Goal: Task Accomplishment & Management: Manage account settings

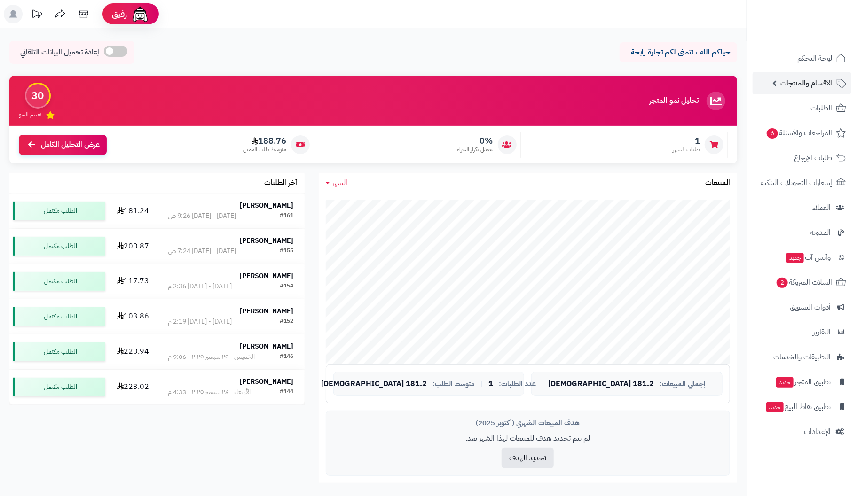
click at [822, 83] on span "الأقسام والمنتجات" at bounding box center [806, 83] width 52 height 13
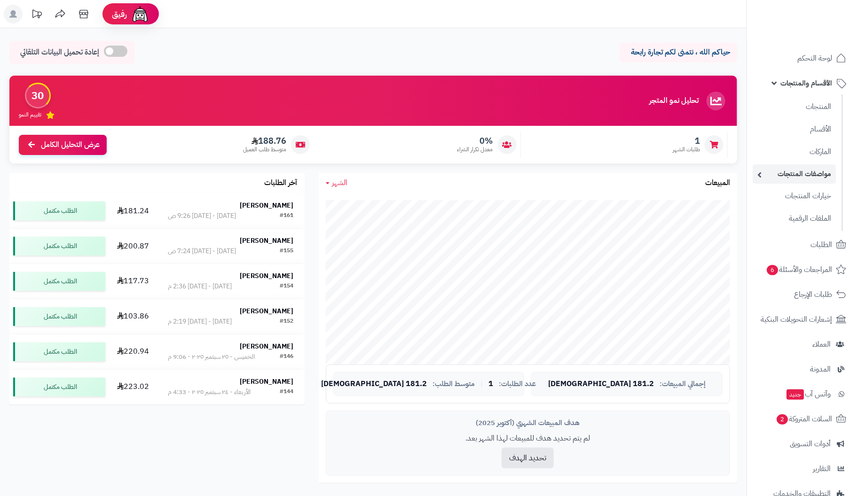
click at [815, 171] on link "مواصفات المنتجات" at bounding box center [794, 174] width 83 height 19
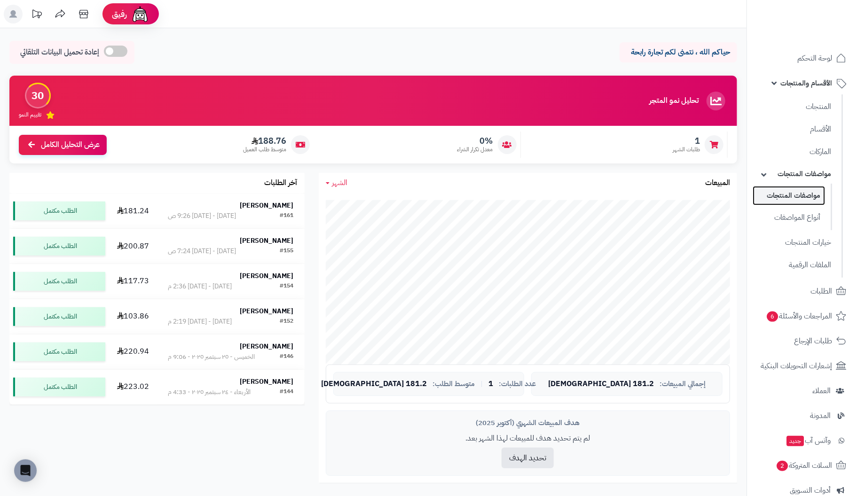
click at [814, 196] on link "مواصفات المنتجات" at bounding box center [789, 195] width 72 height 19
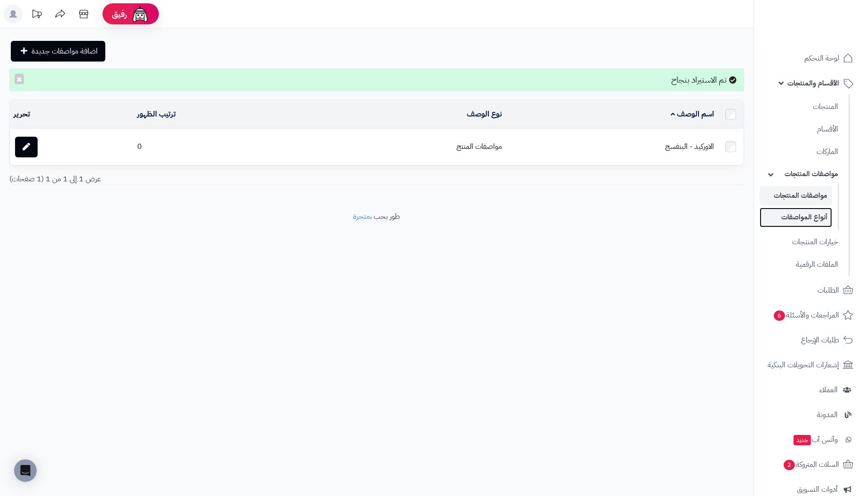
click at [797, 219] on link "أنواع المواصفات" at bounding box center [796, 217] width 72 height 19
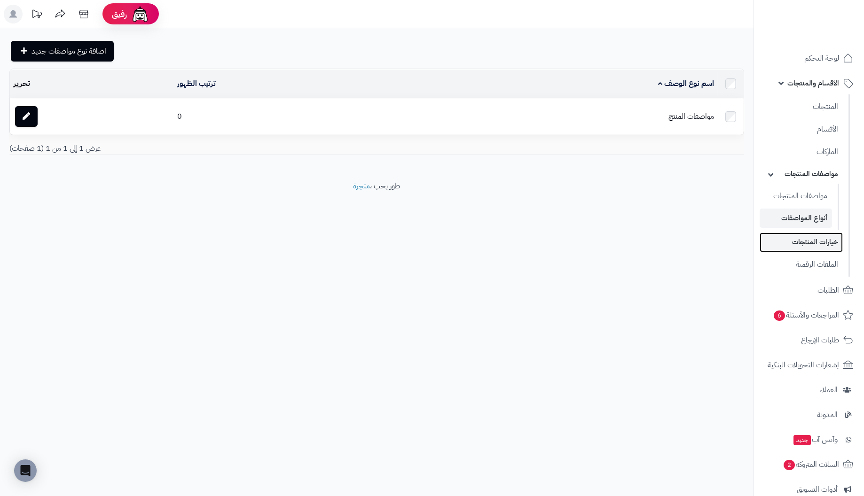
click at [820, 240] on link "خيارات المنتجات" at bounding box center [801, 242] width 83 height 19
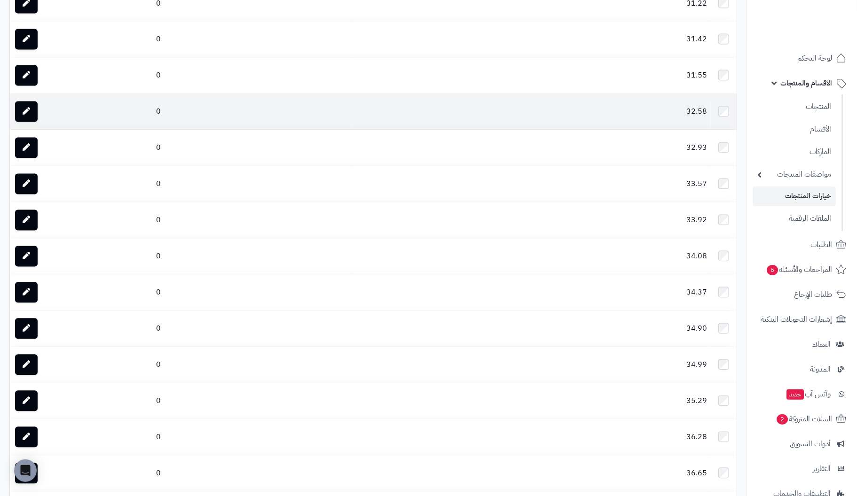
scroll to position [1034, 0]
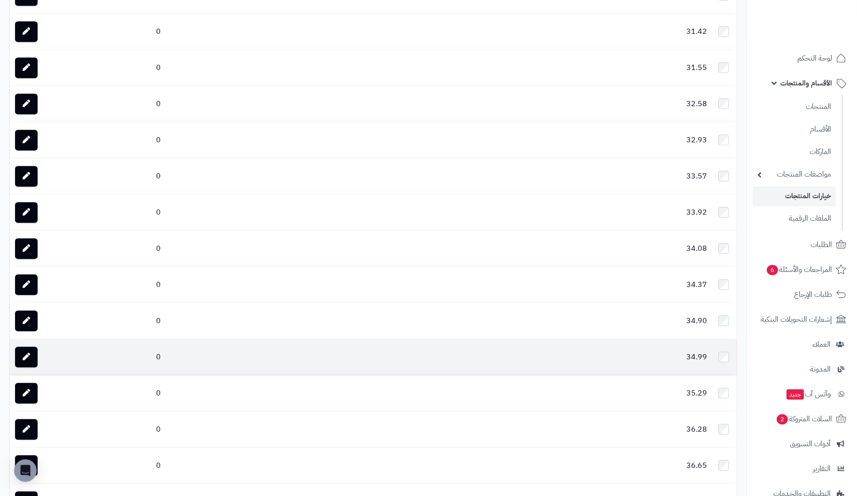
click at [729, 361] on td at bounding box center [724, 358] width 26 height 36
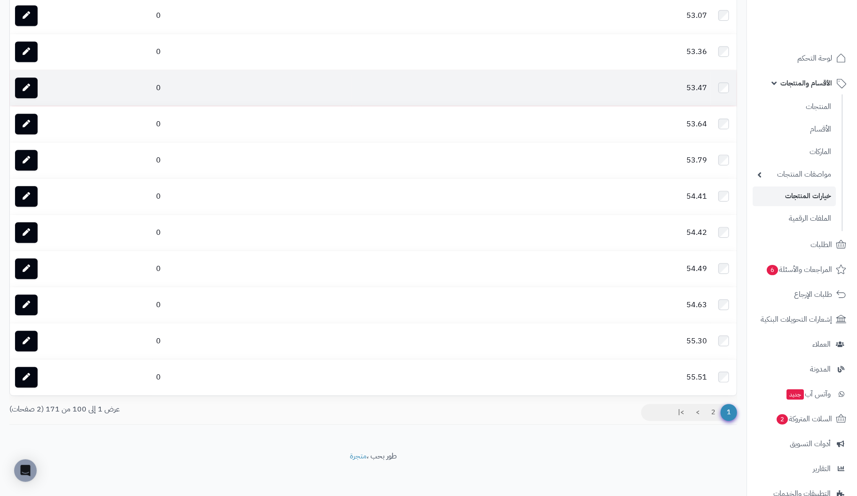
scroll to position [3339, 0]
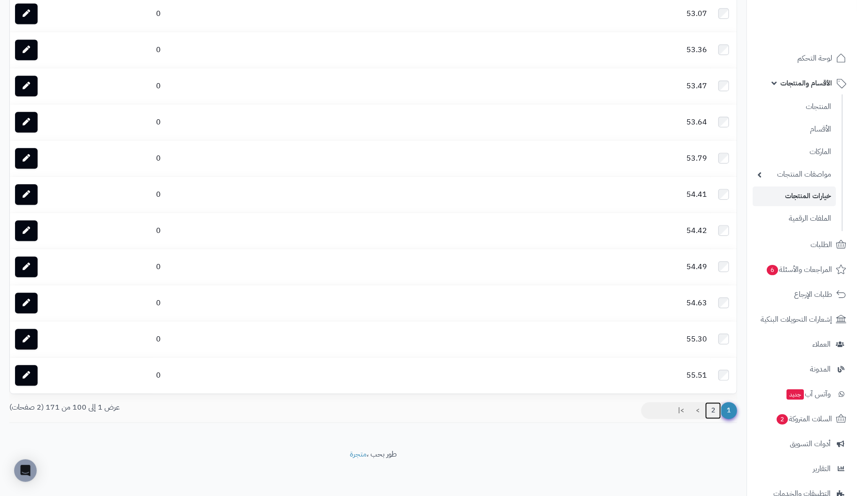
click at [709, 409] on link "2" at bounding box center [713, 410] width 16 height 17
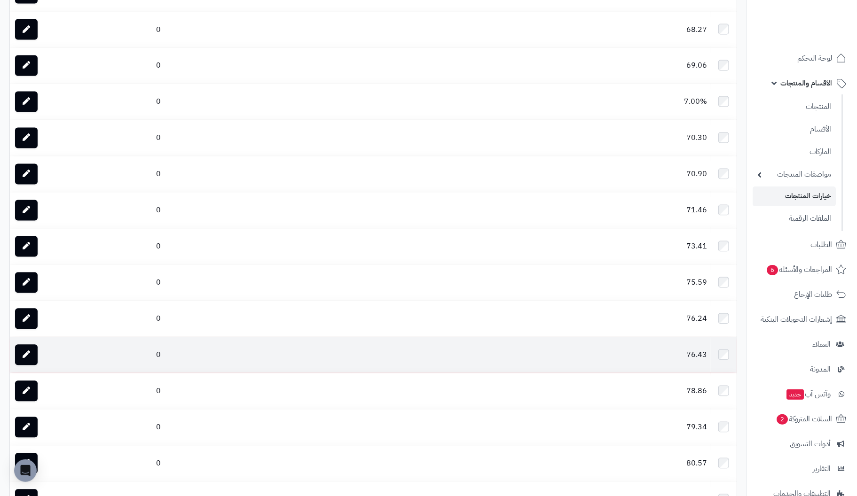
scroll to position [970, 0]
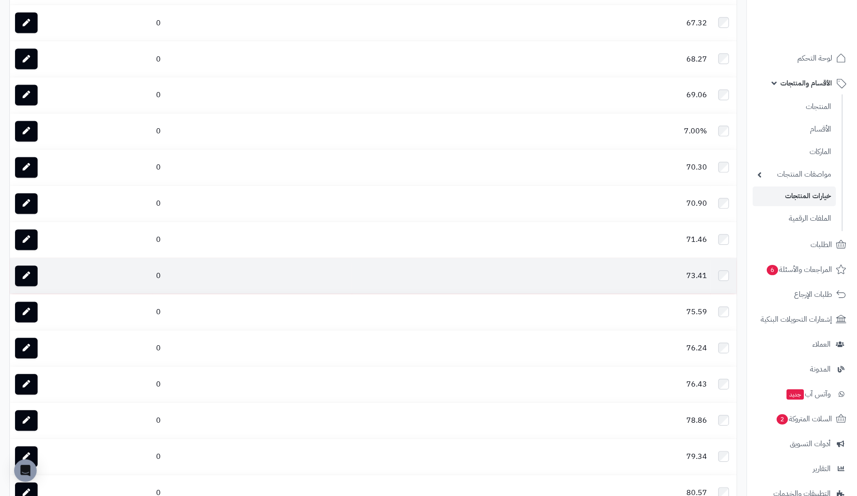
click at [723, 270] on td at bounding box center [724, 277] width 26 height 36
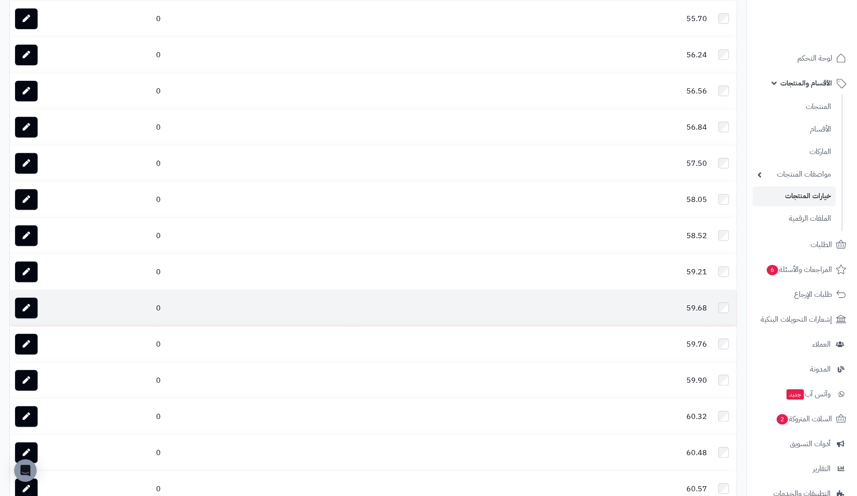
scroll to position [125, 0]
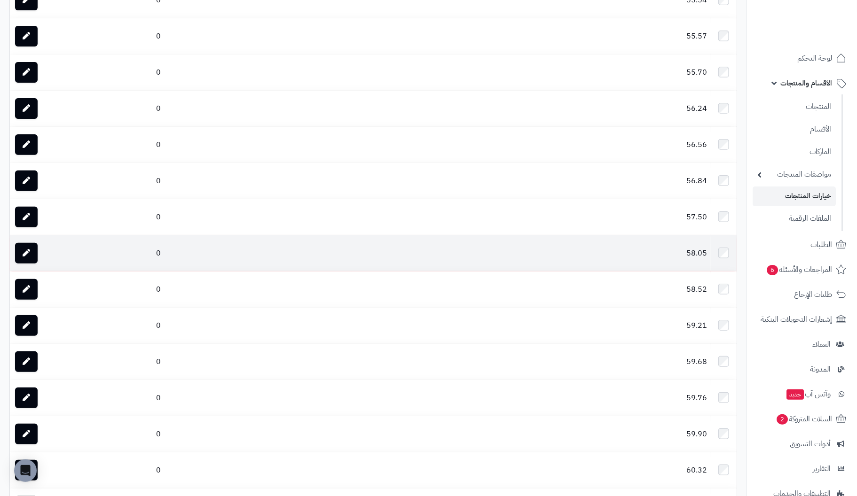
click at [724, 258] on td at bounding box center [724, 254] width 26 height 36
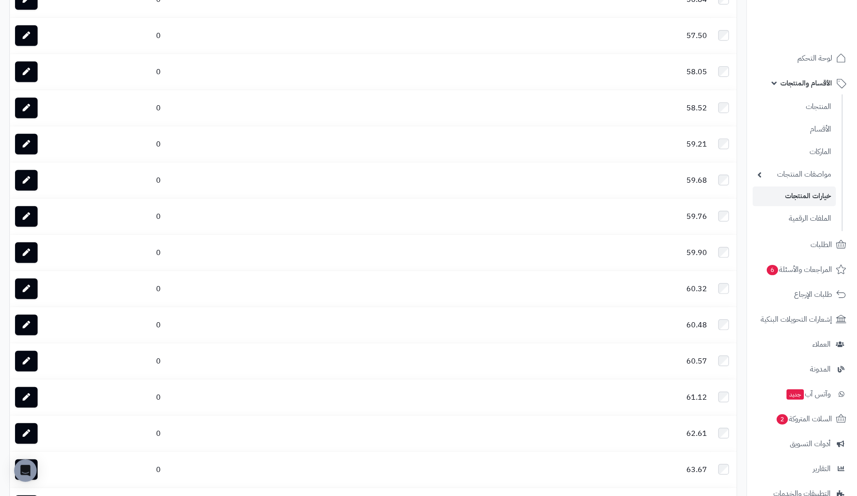
scroll to position [0, 0]
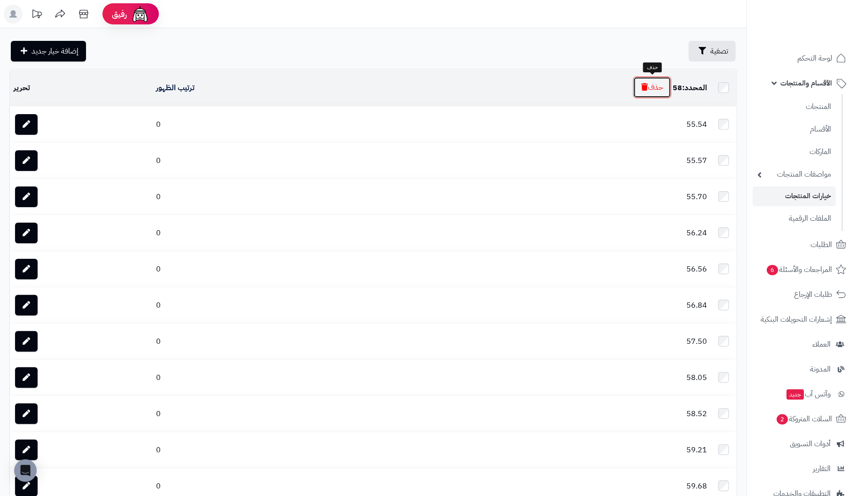
click at [658, 87] on button "حذف" at bounding box center [652, 88] width 38 height 22
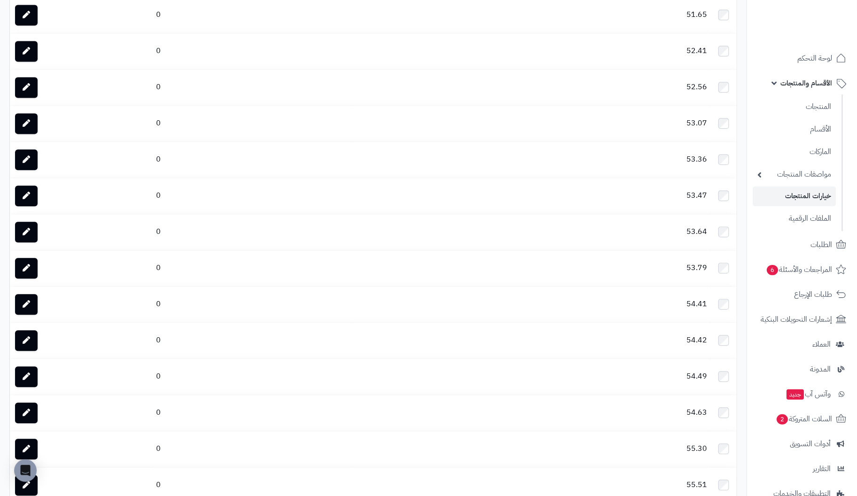
scroll to position [3369, 0]
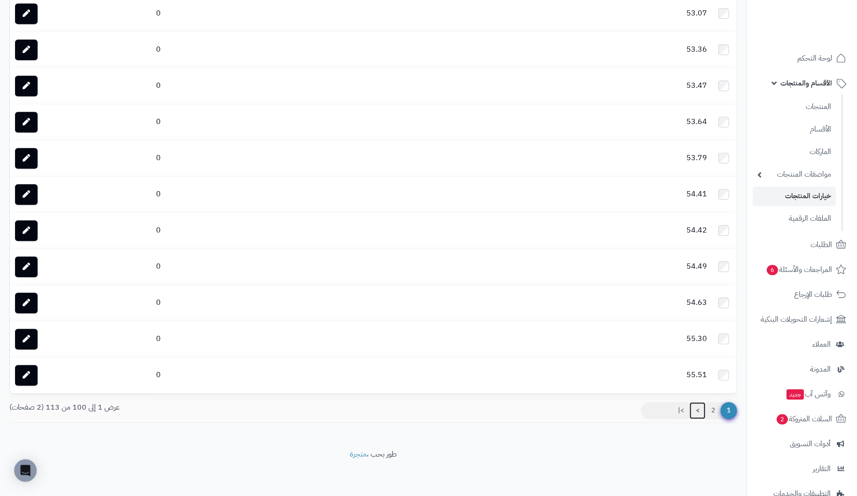
click at [696, 409] on link ">" at bounding box center [698, 410] width 16 height 17
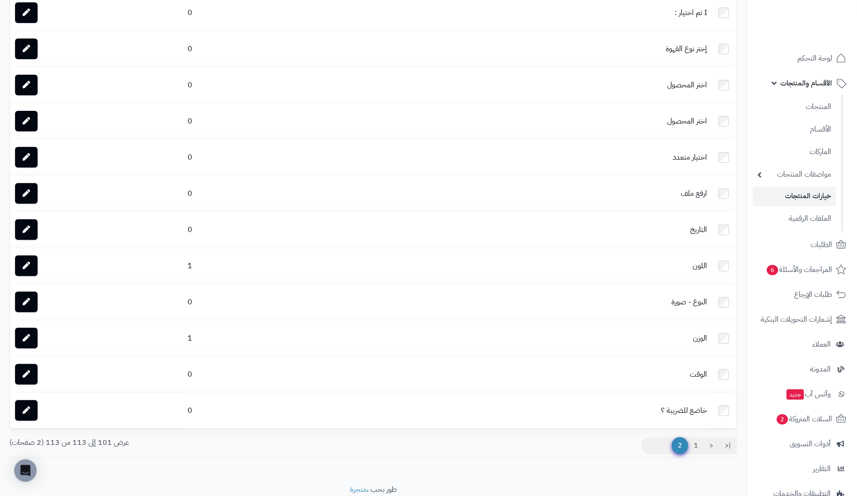
scroll to position [174, 0]
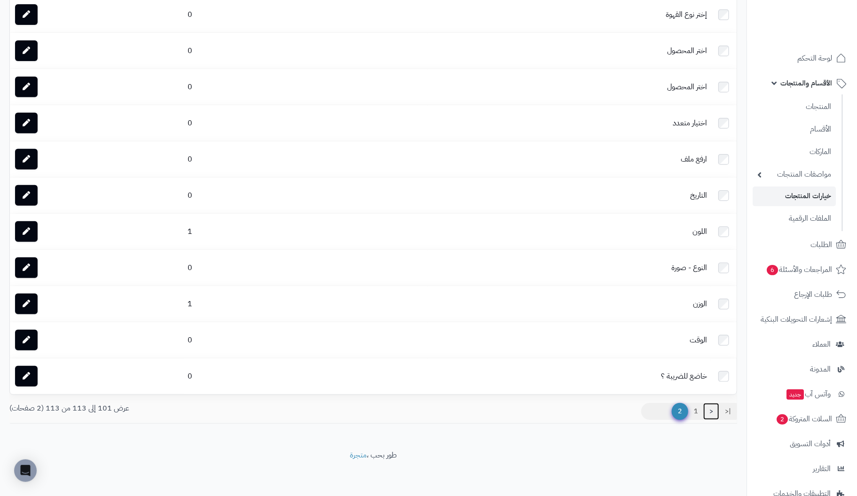
click at [712, 411] on link "<" at bounding box center [711, 411] width 16 height 17
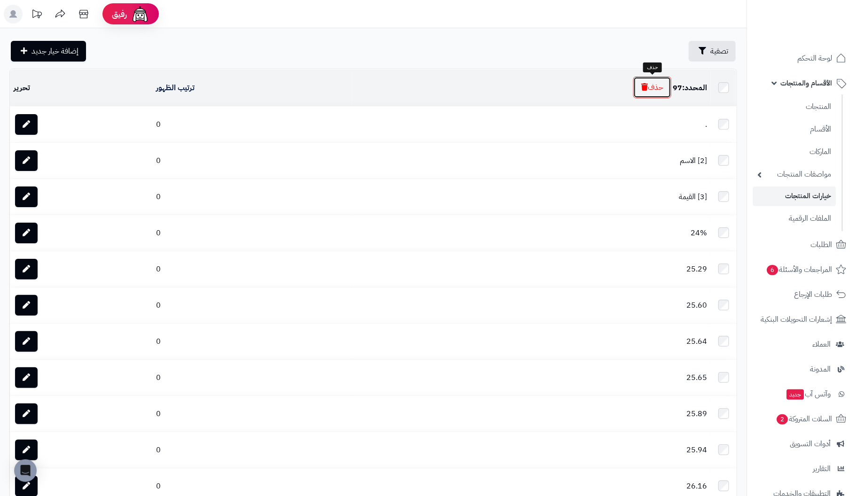
click at [656, 87] on button "حذف" at bounding box center [652, 88] width 38 height 22
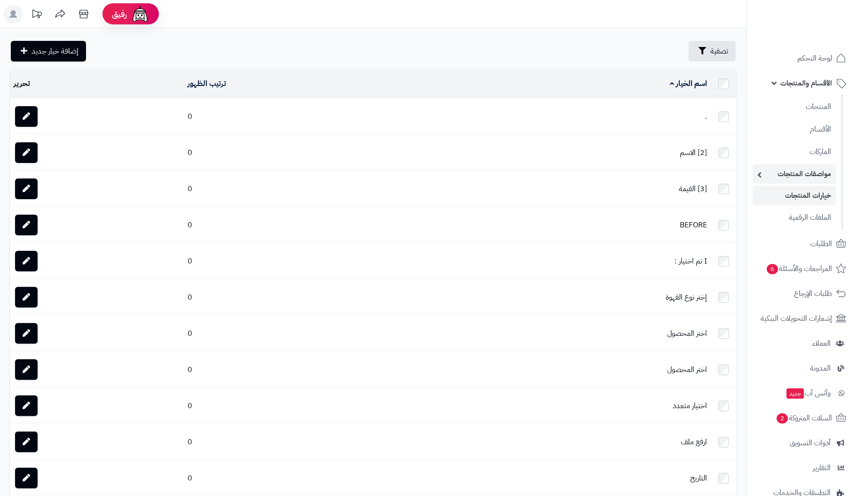
click at [795, 173] on link "مواصفات المنتجات" at bounding box center [794, 174] width 83 height 19
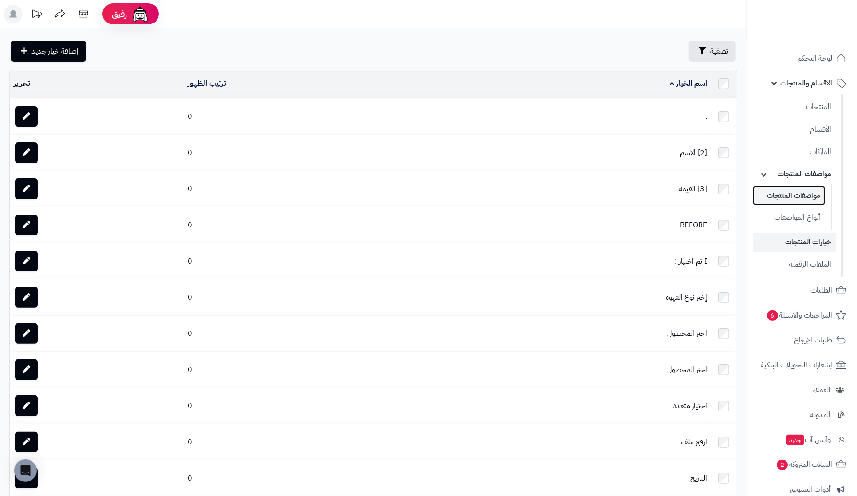
click at [803, 198] on link "مواصفات المنتجات" at bounding box center [789, 195] width 72 height 19
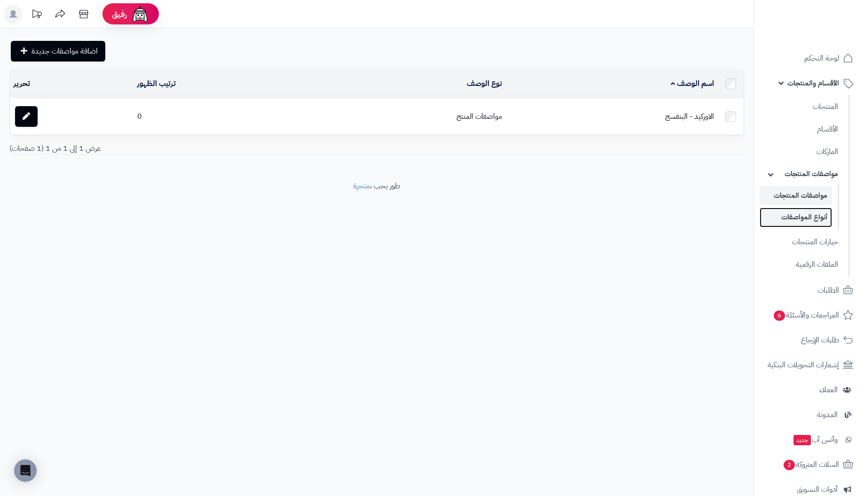
click at [810, 217] on link "أنواع المواصفات" at bounding box center [796, 217] width 72 height 19
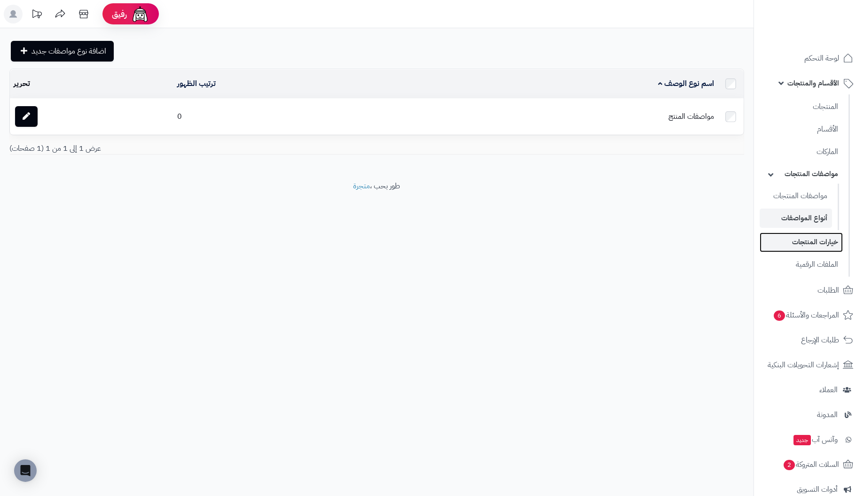
click at [823, 242] on link "خيارات المنتجات" at bounding box center [801, 242] width 83 height 19
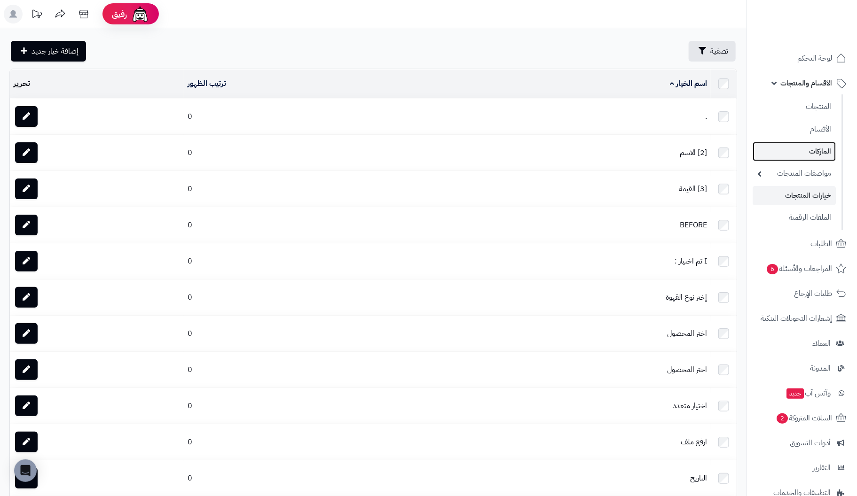
click at [820, 148] on link "الماركات" at bounding box center [794, 151] width 83 height 19
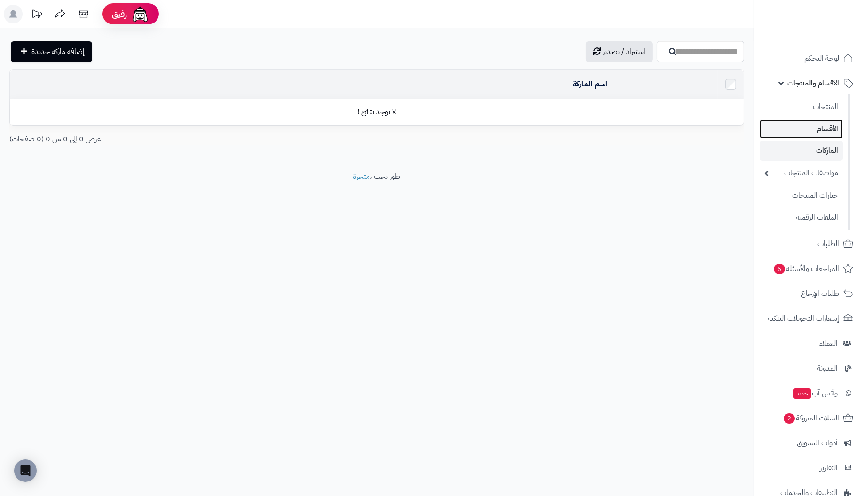
click at [830, 127] on link "الأقسام" at bounding box center [801, 128] width 83 height 19
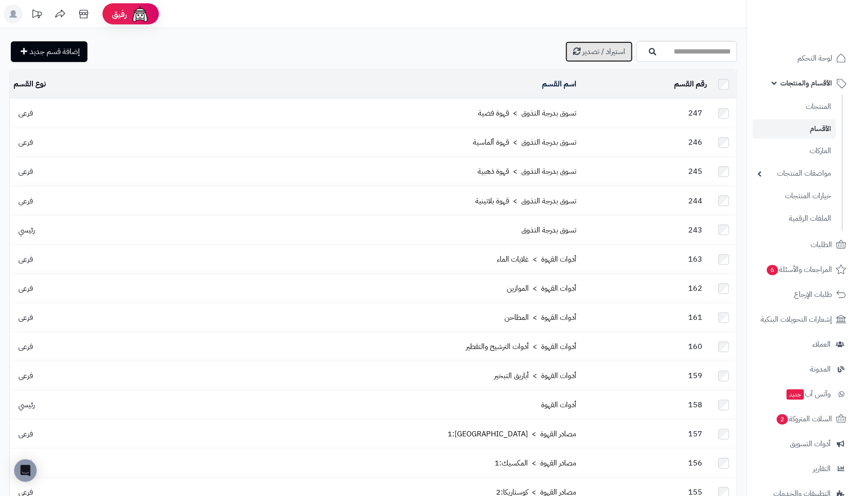
click at [582, 55] on span "استيراد / تصدير" at bounding box center [603, 51] width 43 height 11
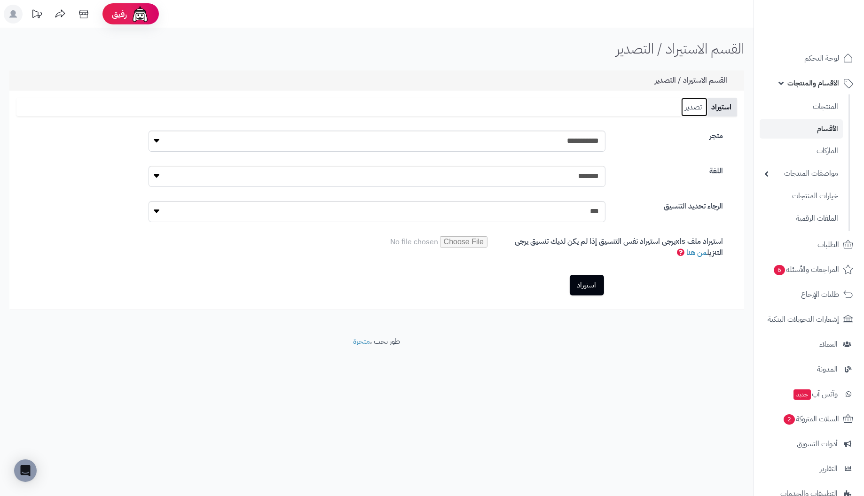
click at [696, 107] on link "تصدير" at bounding box center [694, 107] width 26 height 19
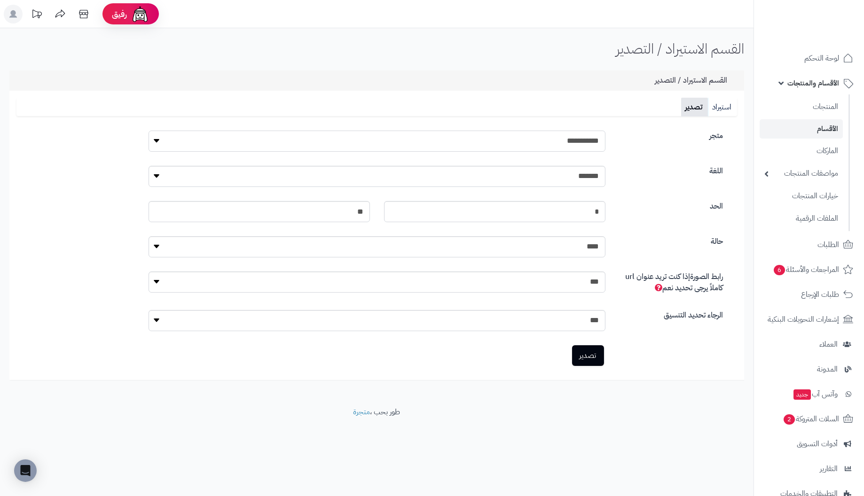
click at [538, 143] on select "**********" at bounding box center [377, 141] width 457 height 21
click at [665, 144] on div "**********" at bounding box center [376, 141] width 721 height 35
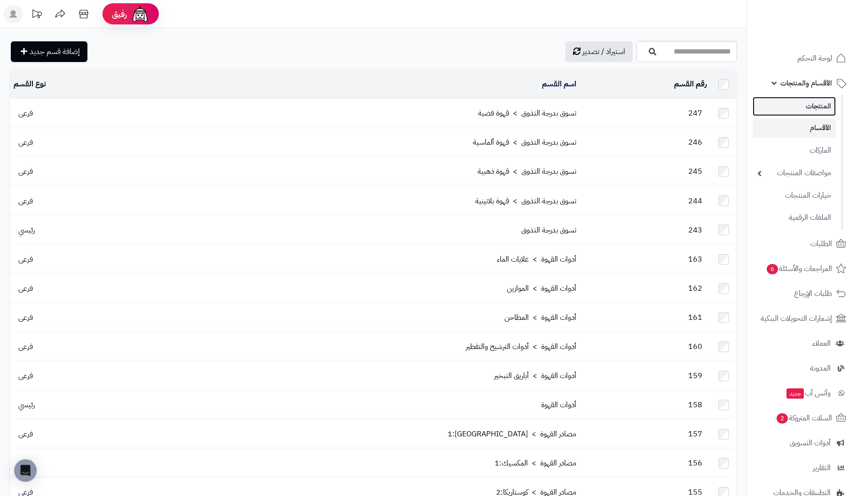
click at [811, 105] on link "المنتجات" at bounding box center [794, 106] width 83 height 19
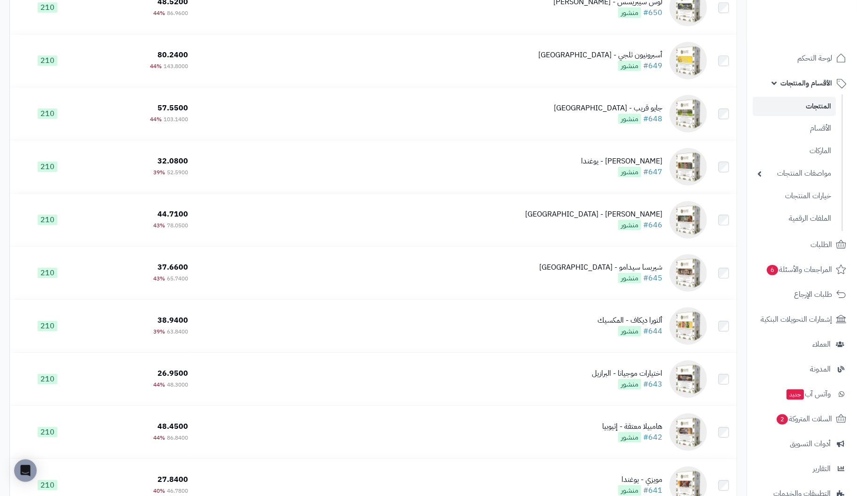
scroll to position [4090, 0]
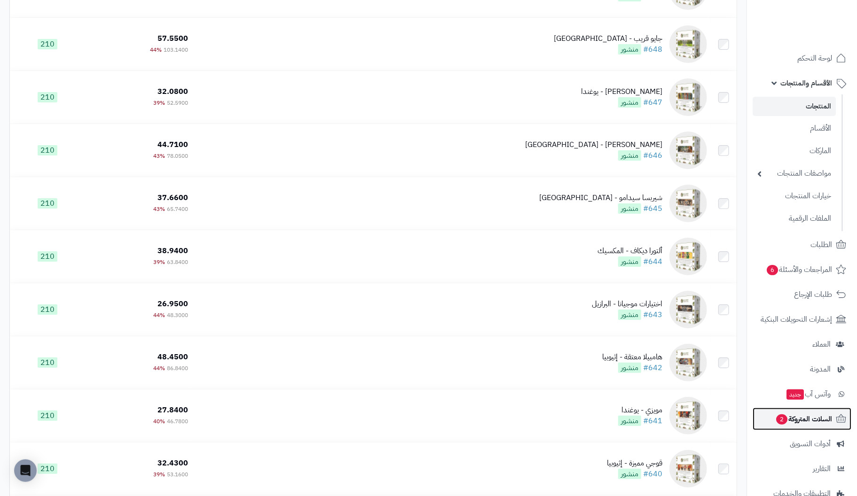
click at [806, 422] on span "السلات المتروكة 2" at bounding box center [803, 419] width 57 height 13
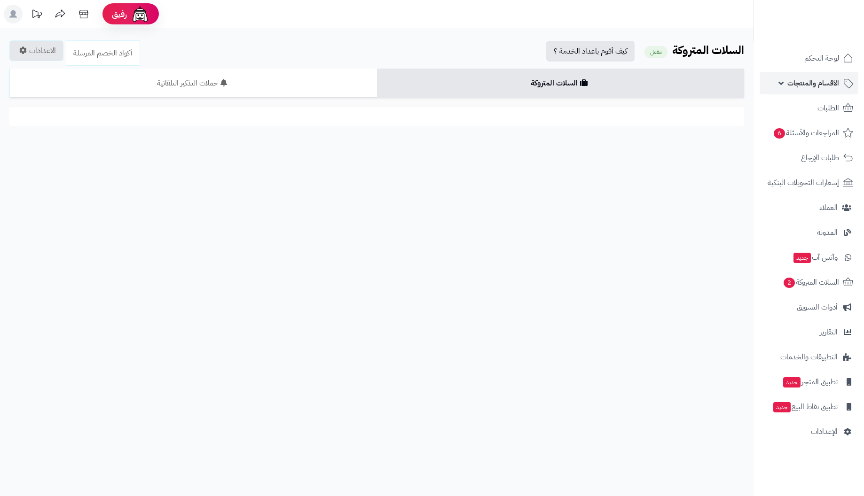
click at [816, 82] on span "الأقسام والمنتجات" at bounding box center [813, 83] width 52 height 13
click at [826, 58] on span "لوحة التحكم" at bounding box center [822, 58] width 34 height 13
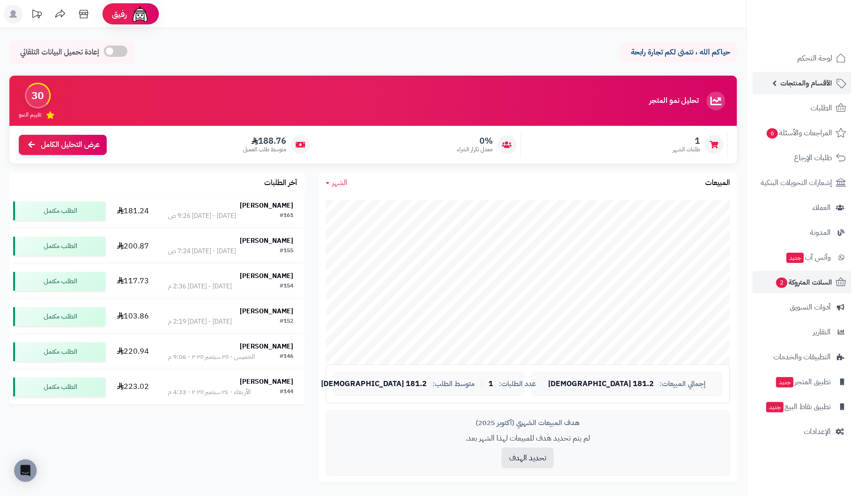
click at [813, 83] on span "الأقسام والمنتجات" at bounding box center [806, 83] width 52 height 13
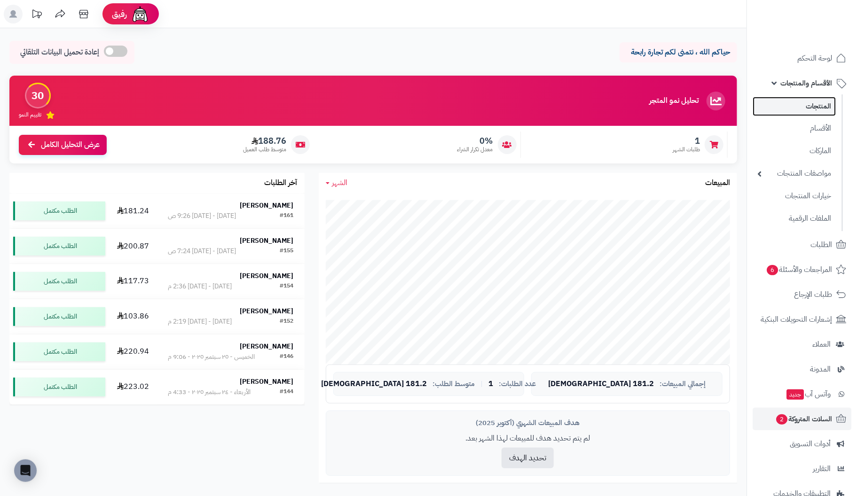
click at [820, 107] on link "المنتجات" at bounding box center [794, 106] width 83 height 19
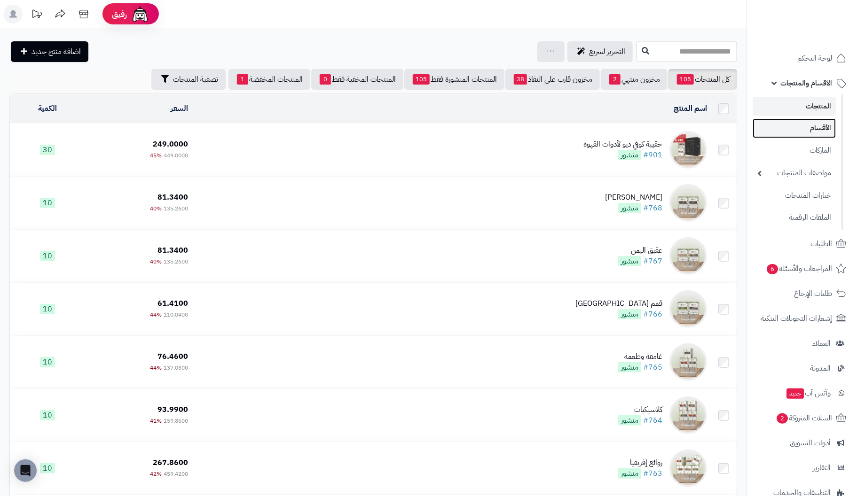
click at [818, 129] on link "الأقسام" at bounding box center [794, 127] width 83 height 19
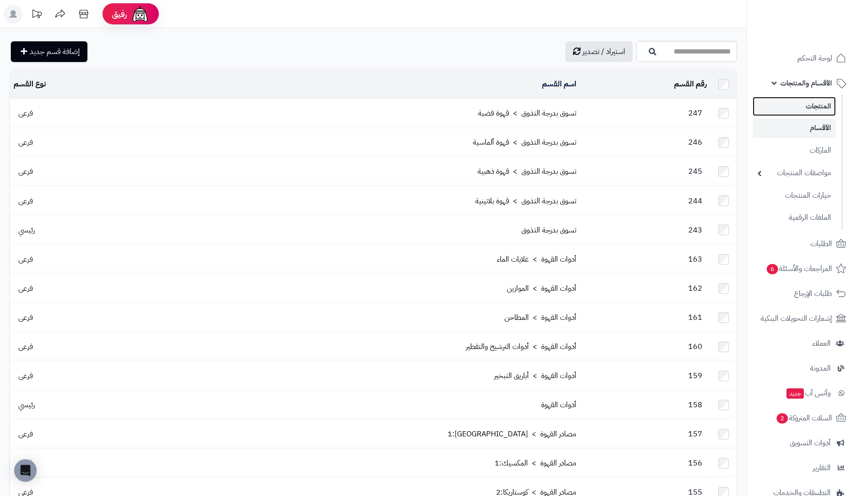
click at [816, 101] on link "المنتجات" at bounding box center [794, 106] width 83 height 19
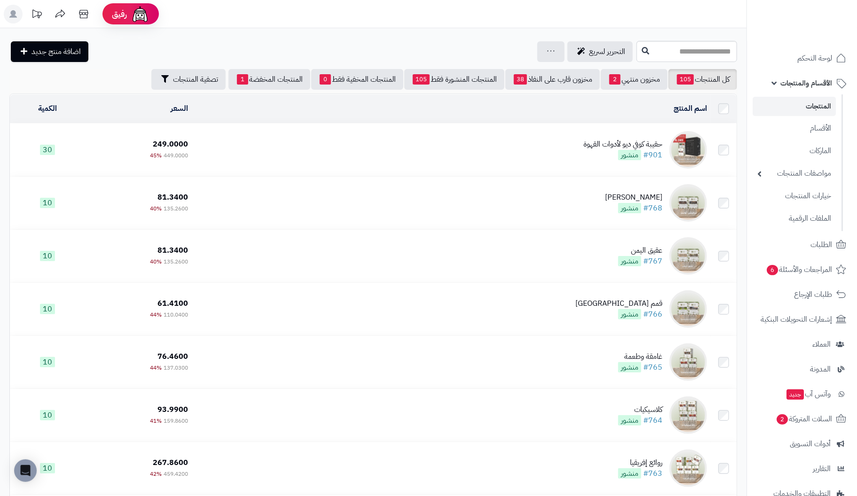
click at [774, 81] on link "الأقسام والمنتجات" at bounding box center [802, 83] width 99 height 23
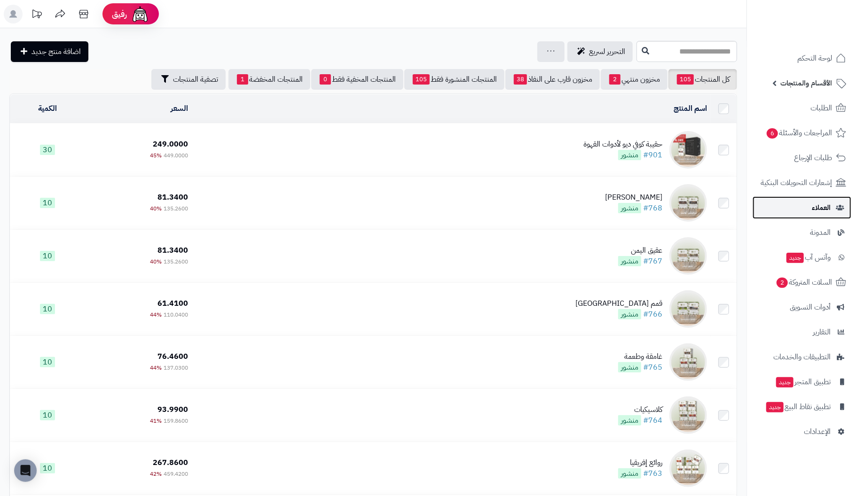
click at [819, 206] on span "العملاء" at bounding box center [821, 207] width 19 height 13
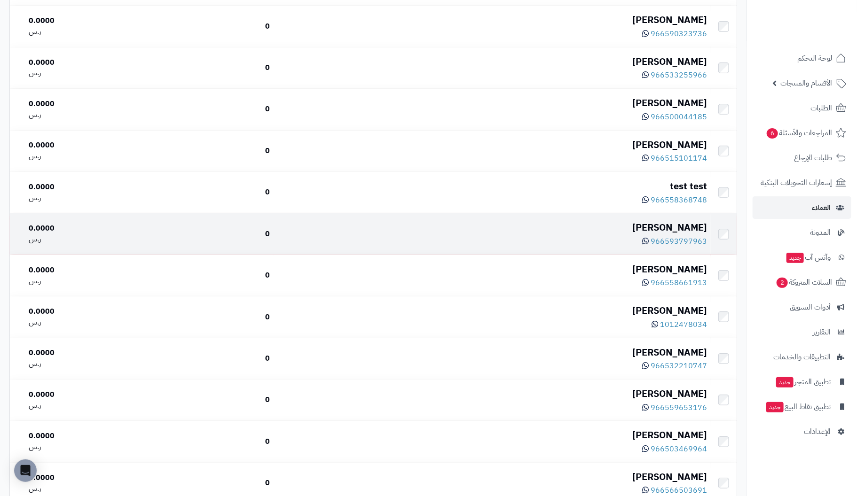
scroll to position [2069, 0]
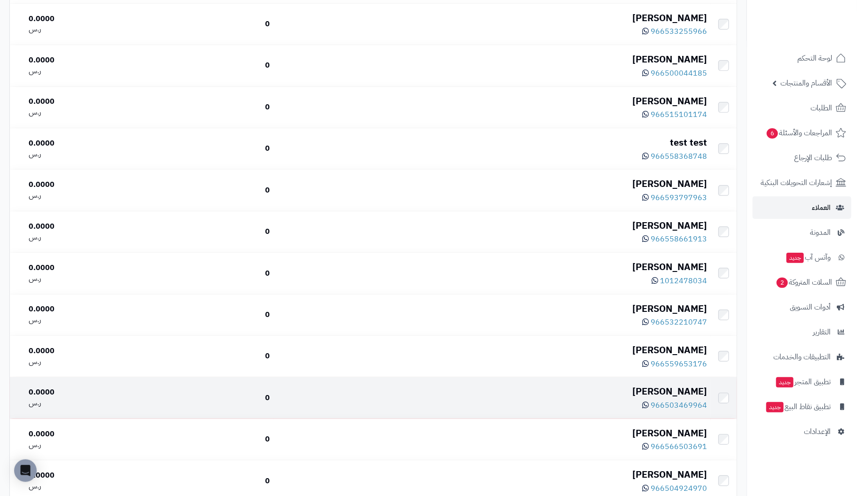
click at [513, 396] on div "[PERSON_NAME]" at bounding box center [492, 392] width 429 height 14
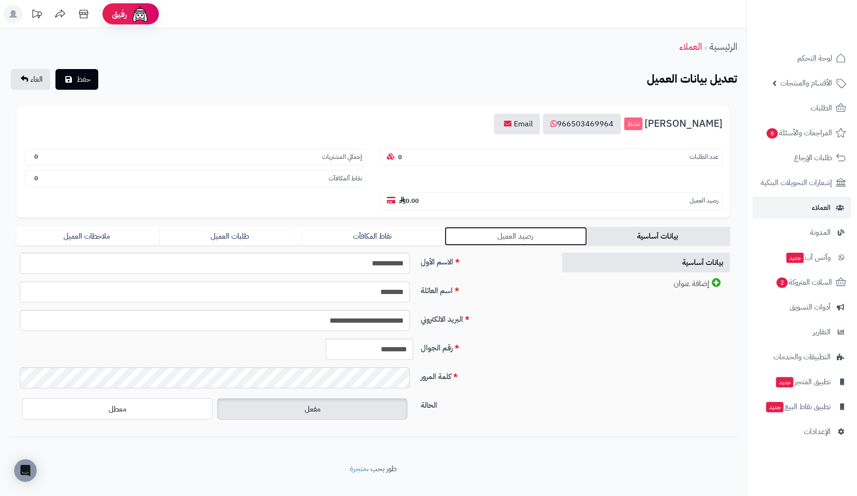
click at [522, 235] on link "رصيد العميل" at bounding box center [516, 236] width 143 height 19
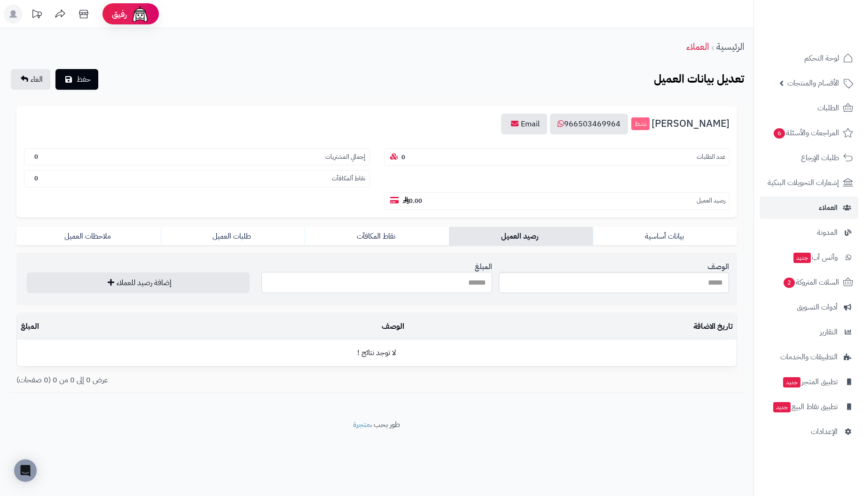
drag, startPoint x: 447, startPoint y: 281, endPoint x: 513, endPoint y: 278, distance: 66.8
click at [513, 278] on section "الوصف [DEMOGRAPHIC_DATA] إضافة رصيد للعملاء" at bounding box center [376, 279] width 721 height 53
type input "*"
click at [705, 352] on td "لا توجد نتائج !" at bounding box center [377, 353] width 720 height 26
click at [724, 327] on td "تاريخ الاضافة" at bounding box center [572, 327] width 329 height 26
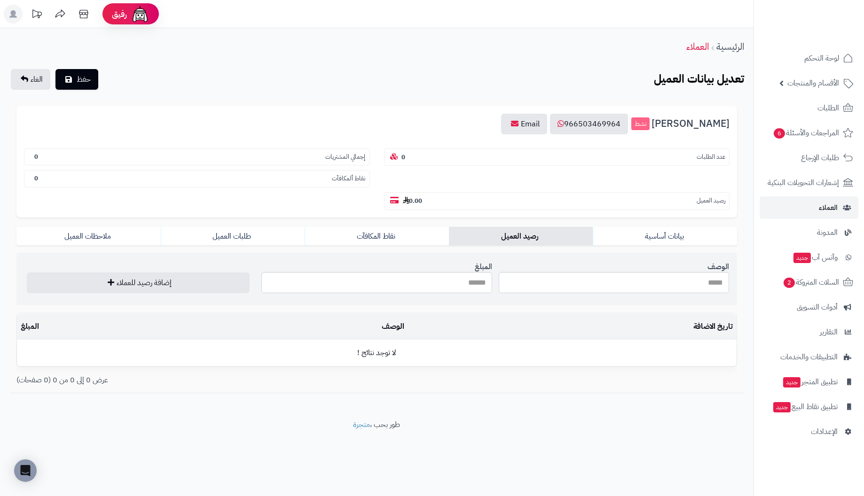
click at [716, 353] on td "لا توجد نتائج !" at bounding box center [377, 353] width 720 height 26
click at [171, 283] on button "إضافة رصيد للعملاء" at bounding box center [138, 282] width 223 height 21
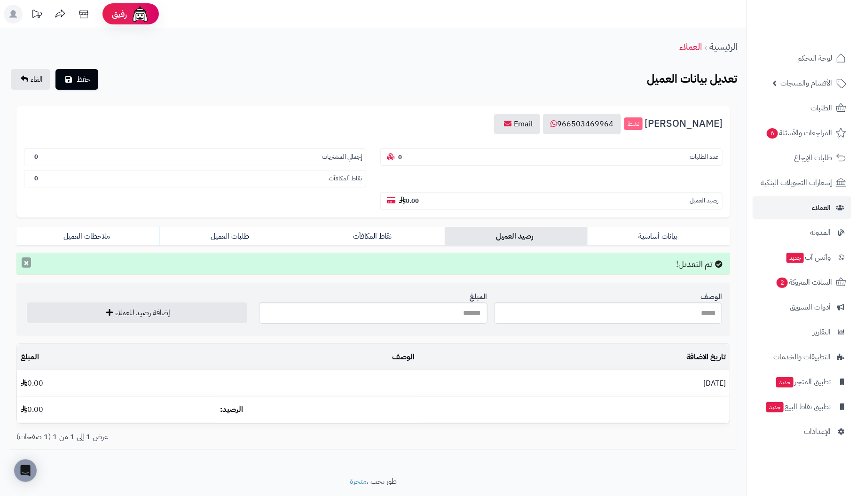
click at [25, 263] on button "×" at bounding box center [26, 263] width 9 height 10
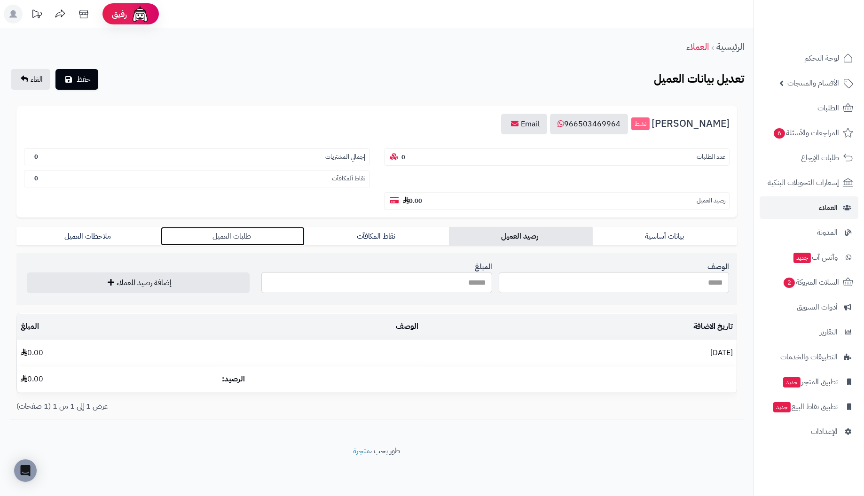
click at [228, 233] on link "طلبات العميل" at bounding box center [233, 236] width 144 height 19
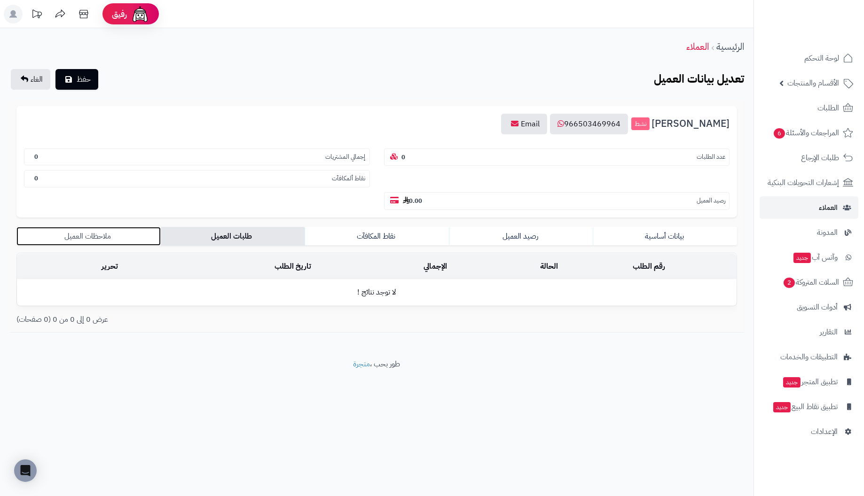
click at [97, 239] on link "ملاحظات العميل" at bounding box center [88, 236] width 144 height 19
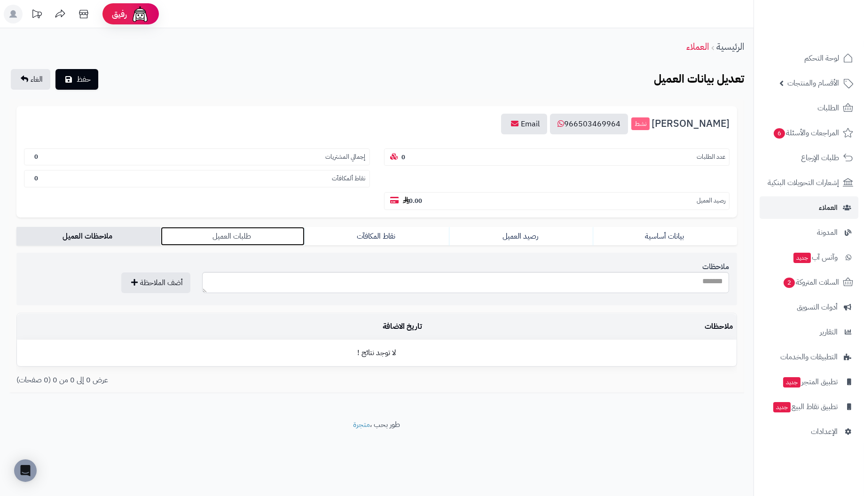
click at [232, 232] on link "طلبات العميل" at bounding box center [233, 236] width 144 height 19
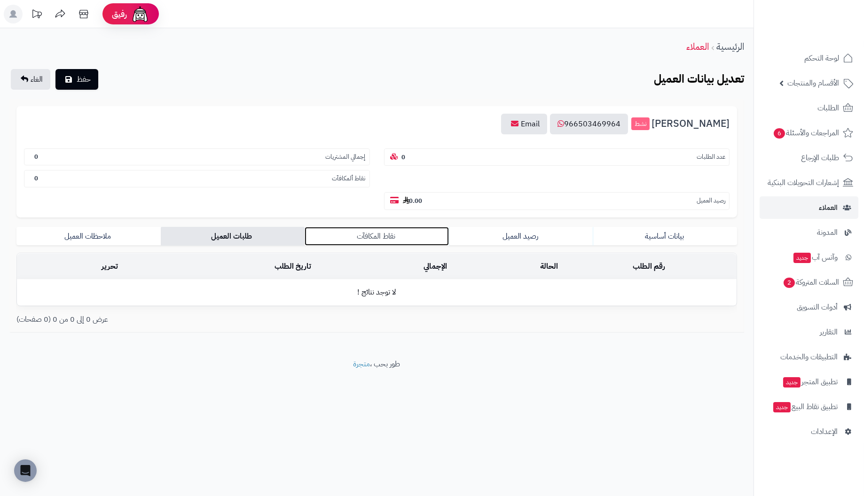
click at [376, 236] on link "نقاط المكافآت" at bounding box center [377, 236] width 144 height 19
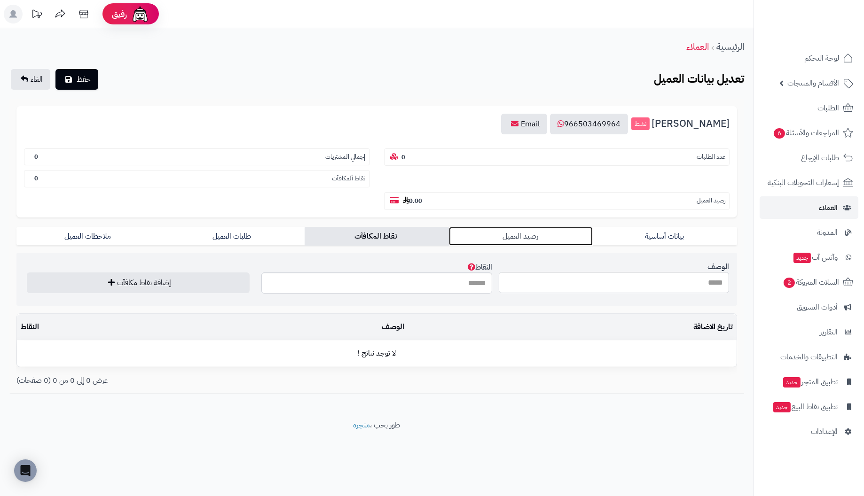
click at [523, 236] on link "رصيد العميل" at bounding box center [521, 236] width 144 height 19
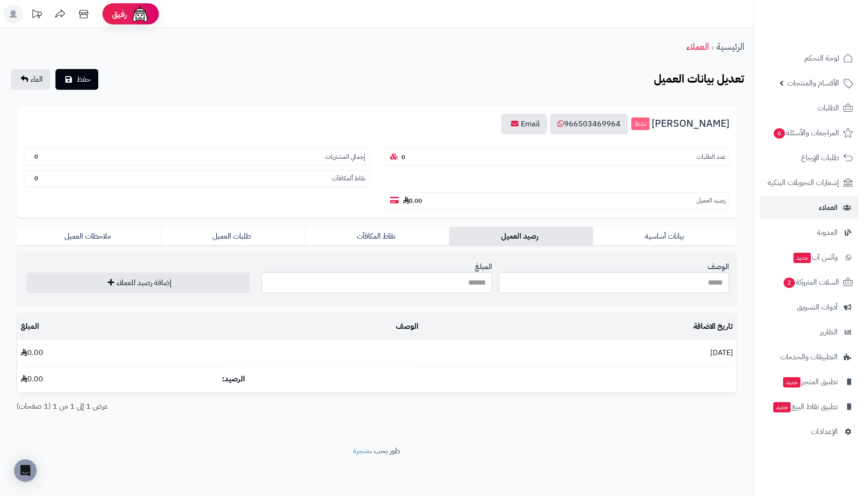
click at [403, 153] on b "0" at bounding box center [404, 157] width 4 height 9
drag, startPoint x: 403, startPoint y: 153, endPoint x: 449, endPoint y: 155, distance: 45.6
click at [449, 155] on section "عدد الطلبات 0" at bounding box center [557, 158] width 346 height 18
click at [126, 156] on section "إجمالي المشتريات 0" at bounding box center [197, 157] width 346 height 17
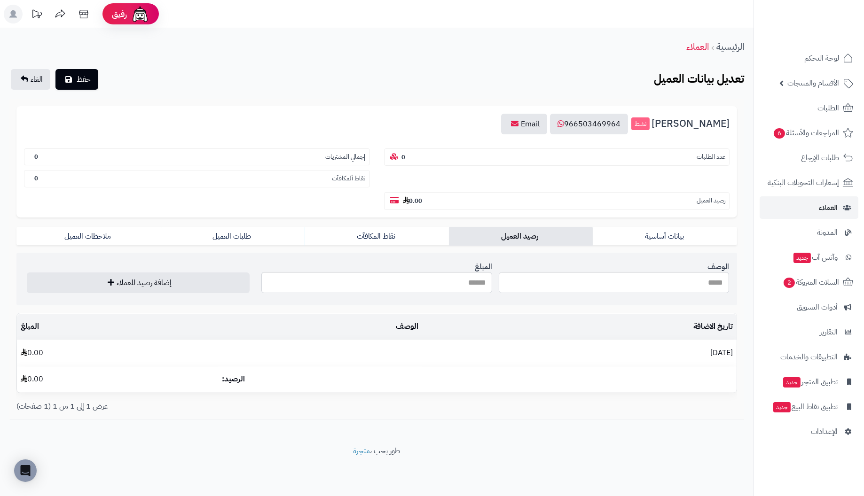
click at [290, 177] on section "نقاط ألمكافآت 0" at bounding box center [197, 178] width 346 height 17
click at [483, 173] on div "عدد الطلبات 0 إجمالي المشتريات 0 نقاط ألمكافآت 0 رصيد العميل 0.00" at bounding box center [377, 177] width 720 height 66
click at [459, 198] on section "رصيد العميل 0.00" at bounding box center [557, 201] width 346 height 18
click at [421, 199] on b "0.00" at bounding box center [413, 201] width 20 height 9
click at [441, 283] on input "المبلغ" at bounding box center [376, 282] width 230 height 21
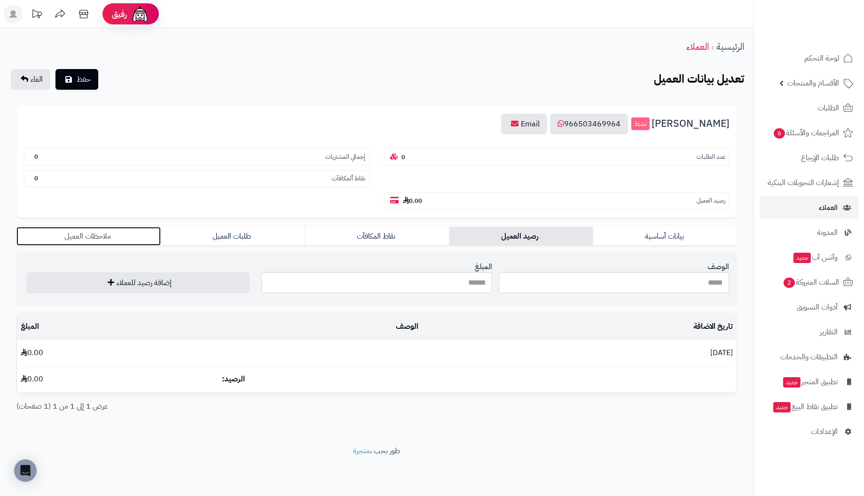
click at [85, 235] on link "ملاحظات العميل" at bounding box center [88, 236] width 144 height 19
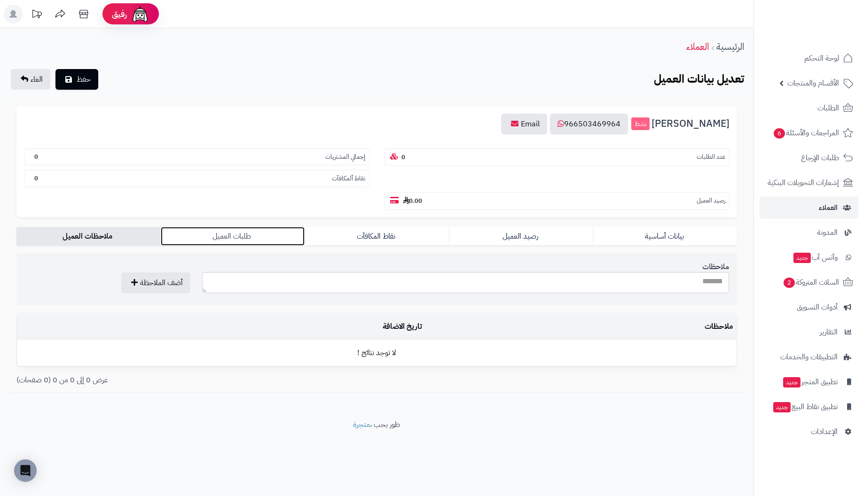
click at [226, 231] on link "طلبات العميل" at bounding box center [233, 236] width 144 height 19
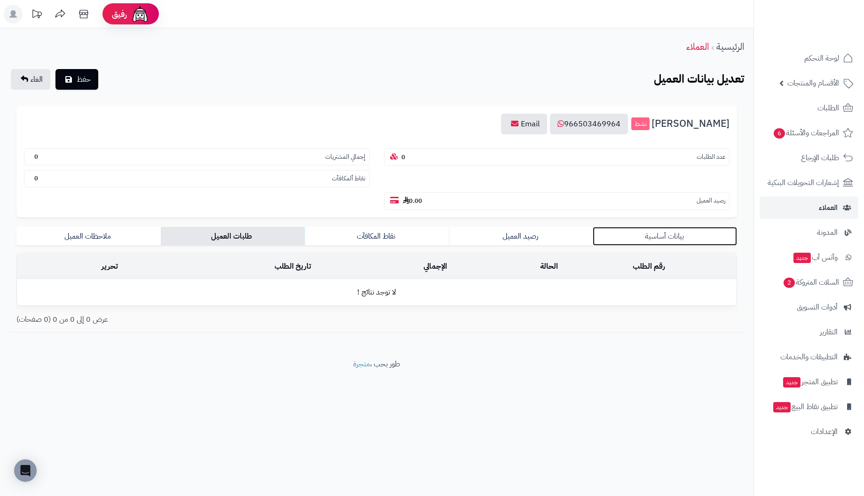
click at [667, 234] on link "بيانات أساسية" at bounding box center [665, 236] width 144 height 19
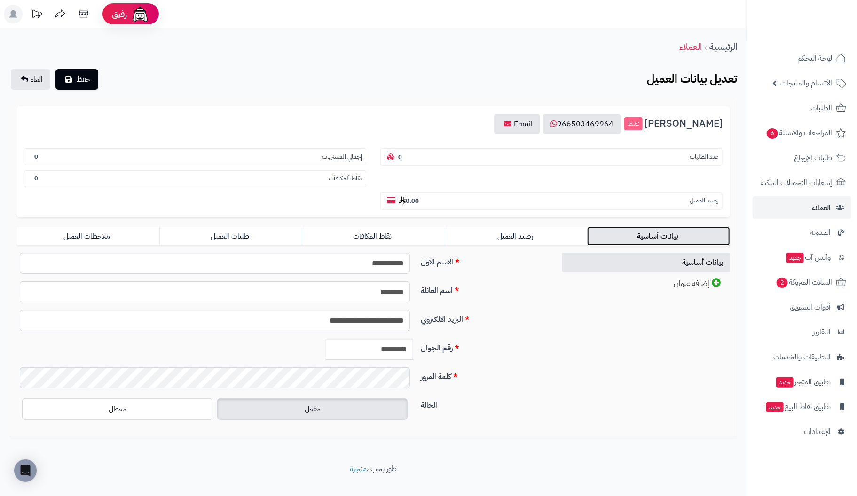
scroll to position [12, 0]
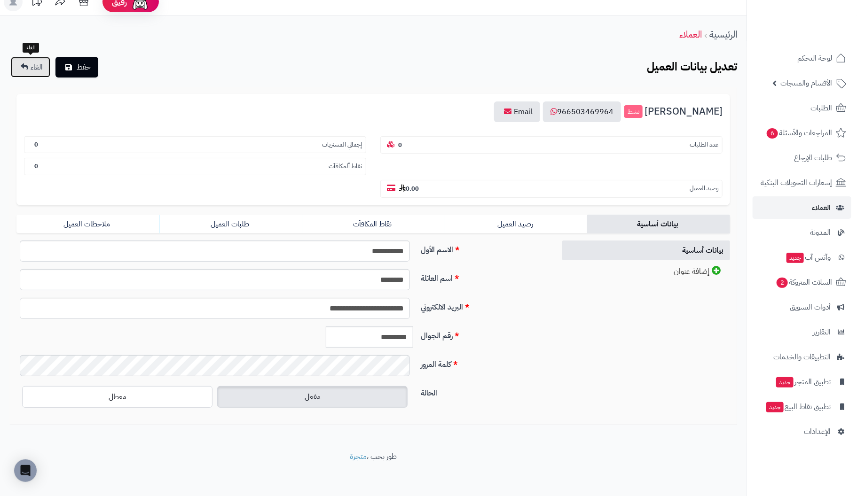
click at [41, 71] on span "الغاء" at bounding box center [37, 67] width 12 height 11
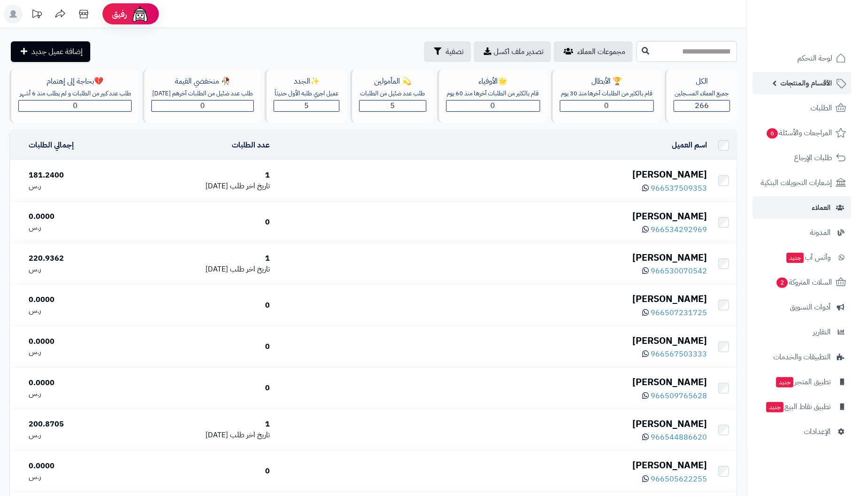
click at [819, 79] on span "الأقسام والمنتجات" at bounding box center [806, 83] width 52 height 13
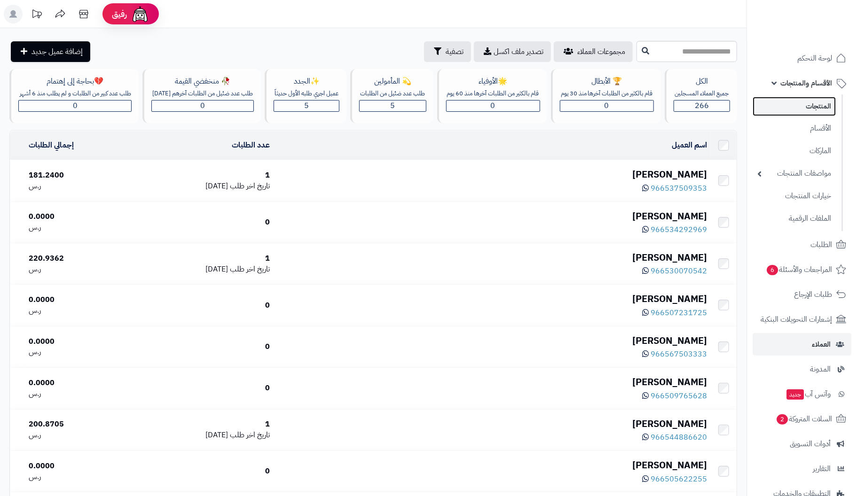
click at [812, 105] on link "المنتجات" at bounding box center [794, 106] width 83 height 19
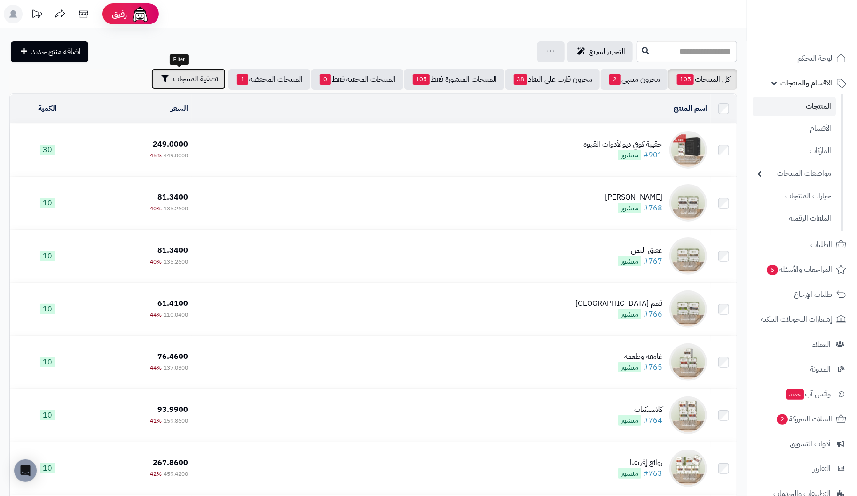
click at [182, 84] on span "تصفية المنتجات" at bounding box center [195, 78] width 45 height 11
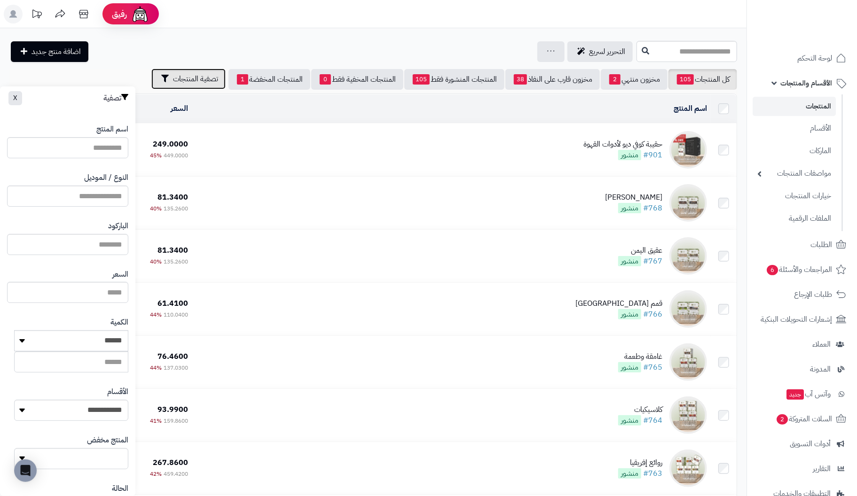
click at [182, 84] on span "تصفية المنتجات" at bounding box center [195, 78] width 45 height 11
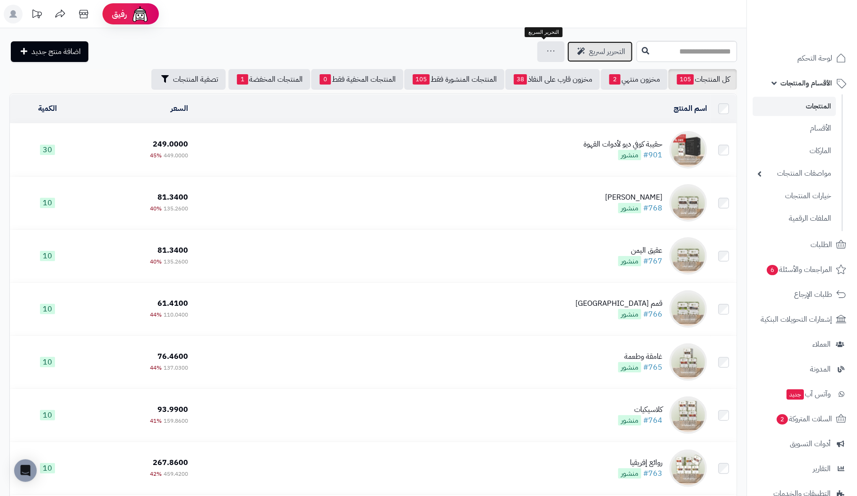
click at [589, 48] on span "التحرير لسريع" at bounding box center [607, 51] width 36 height 11
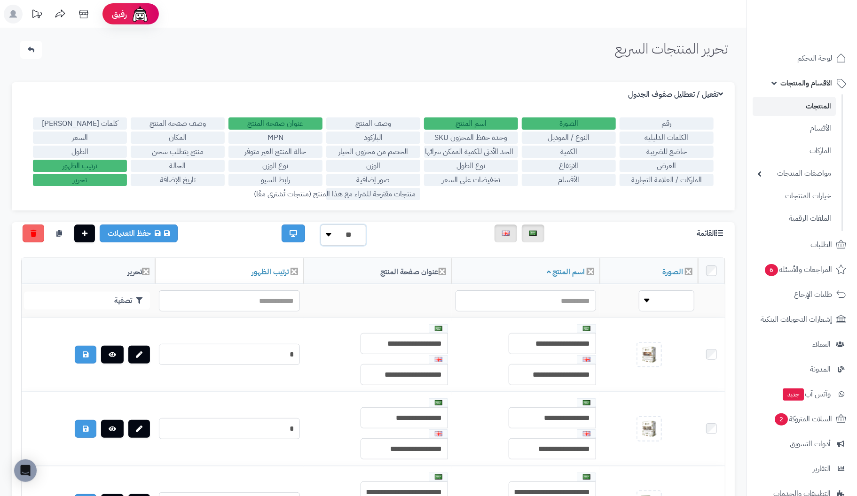
click at [328, 231] on select "** ** **" at bounding box center [344, 235] width 46 height 21
click at [324, 232] on select "** ** **" at bounding box center [344, 235] width 46 height 21
click at [412, 234] on div at bounding box center [463, 234] width 180 height 18
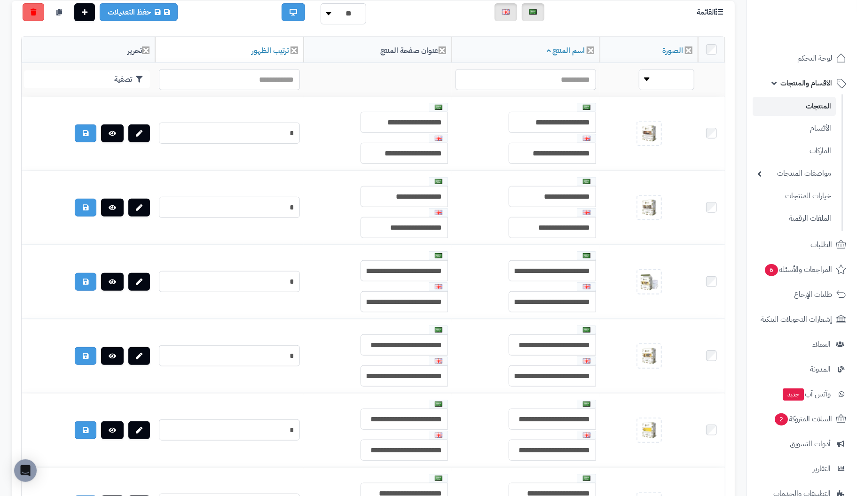
scroll to position [235, 0]
